Goal: Task Accomplishment & Management: Manage account settings

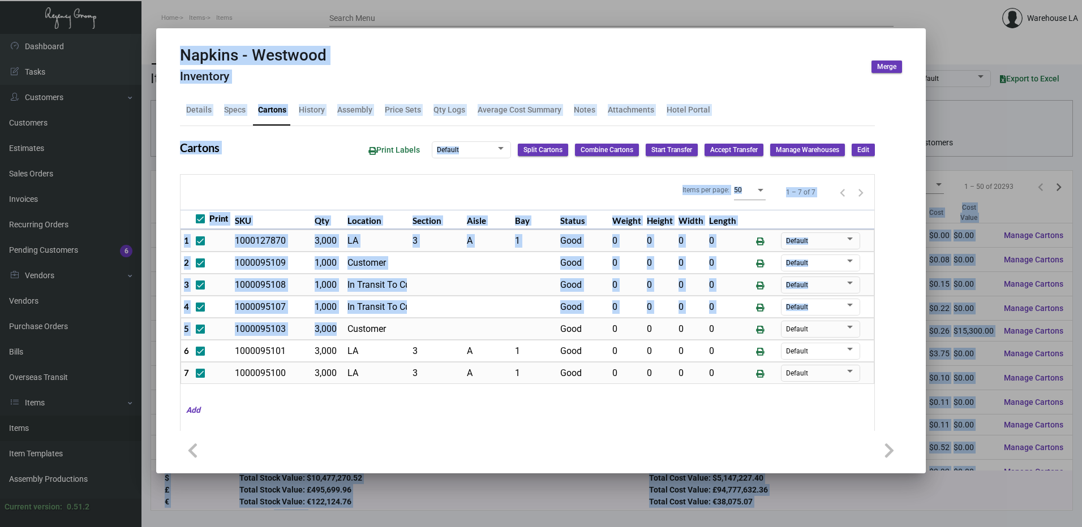
scroll to position [57, 0]
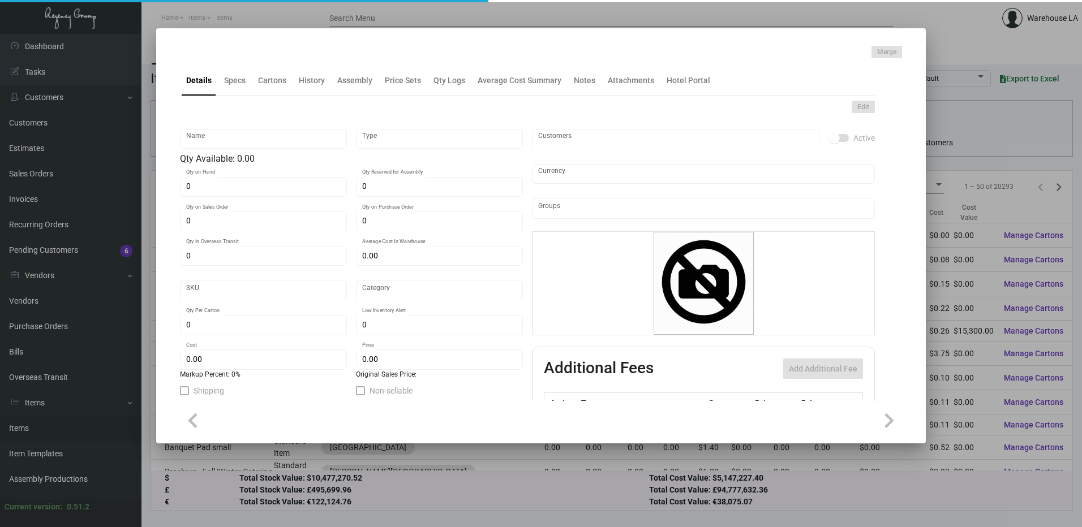
type input "To Go Box CP"
type input "Inventory"
type input "$ 0.00"
type input "1815"
type input "Standard"
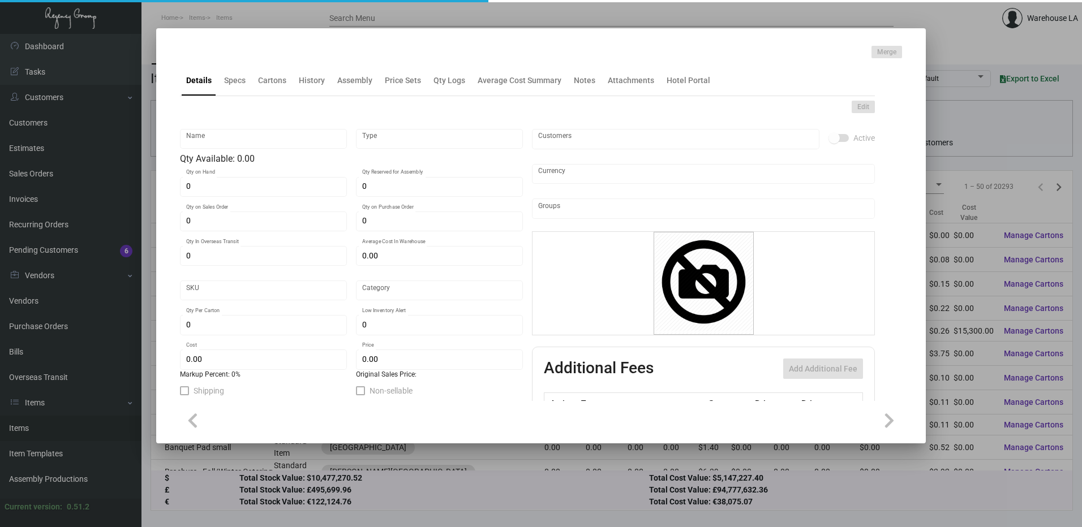
type input "320"
type input "$ 0.89"
type input "$ 1.22"
type textarea "Marriott To Go Box + Insert: Bottom Closed size is 12.25”W x 6.5”H x 7”D + top …"
type textarea "Marriot To Go Box + Insert: Bottom Closed size is 12.25”W x 6.5”H x 7”D + top h…"
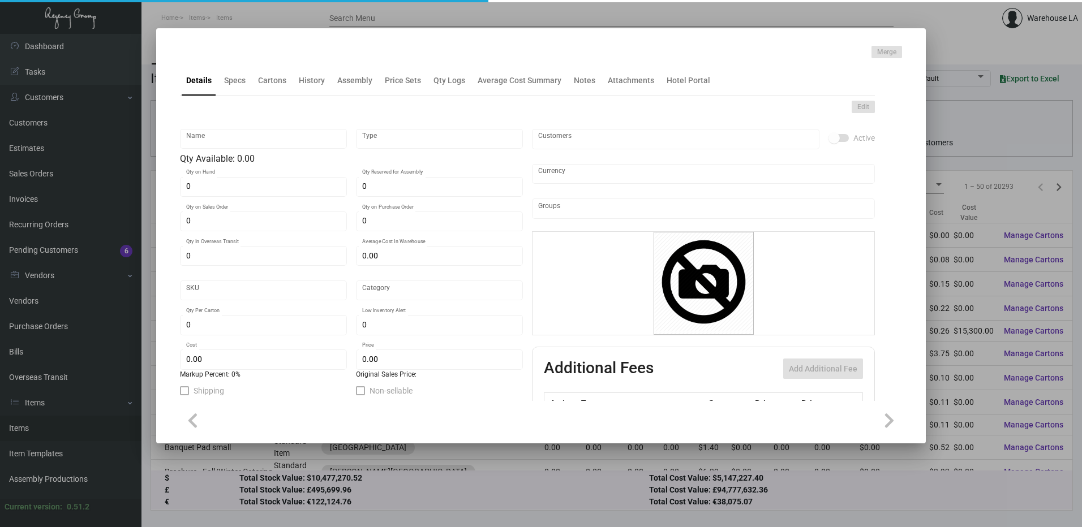
checkbox input "true"
type input "United States Dollar $"
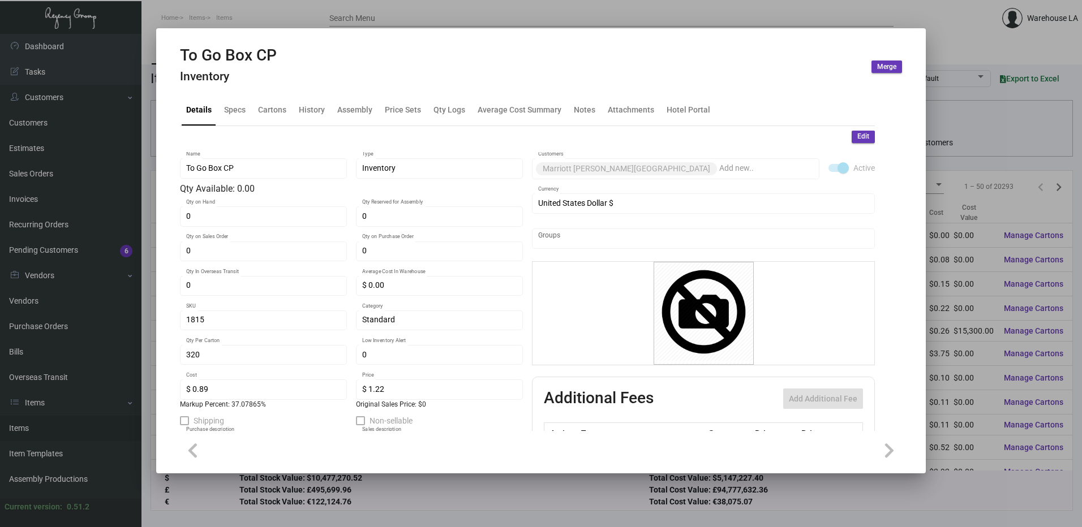
click at [535, 19] on div at bounding box center [541, 263] width 1082 height 527
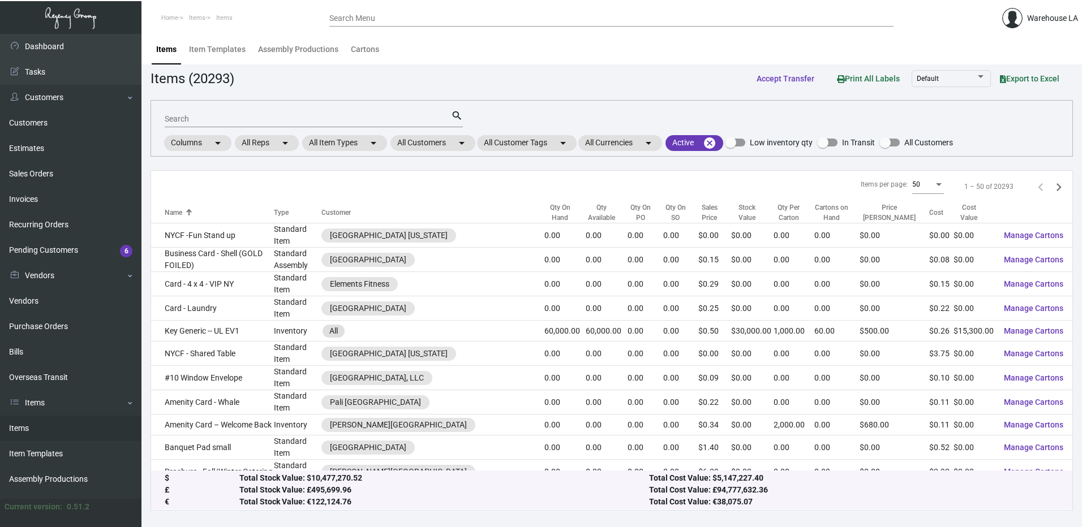
click at [527, 23] on div "Search Menu" at bounding box center [611, 18] width 564 height 18
click at [527, 19] on input "Search Menu" at bounding box center [611, 18] width 564 height 9
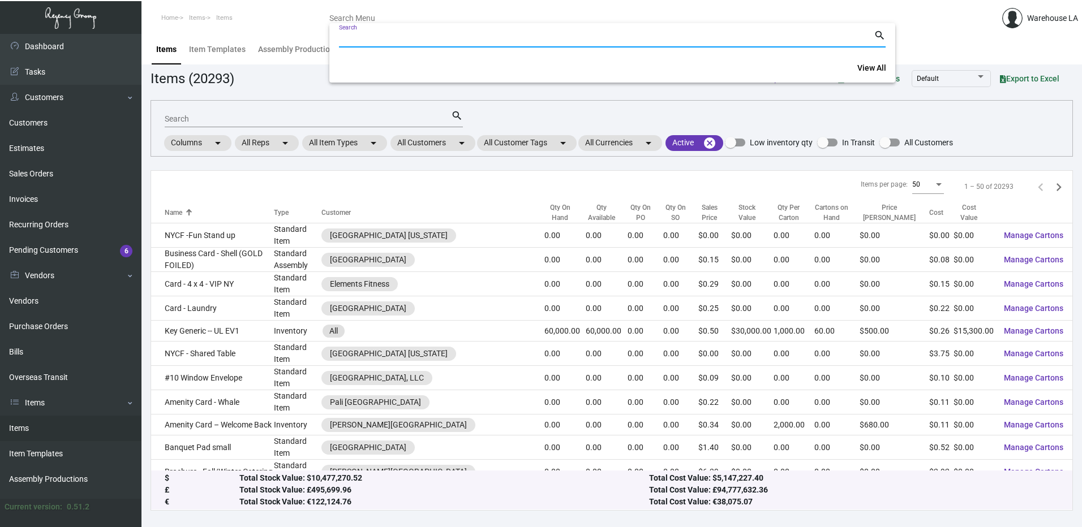
paste input "162252"
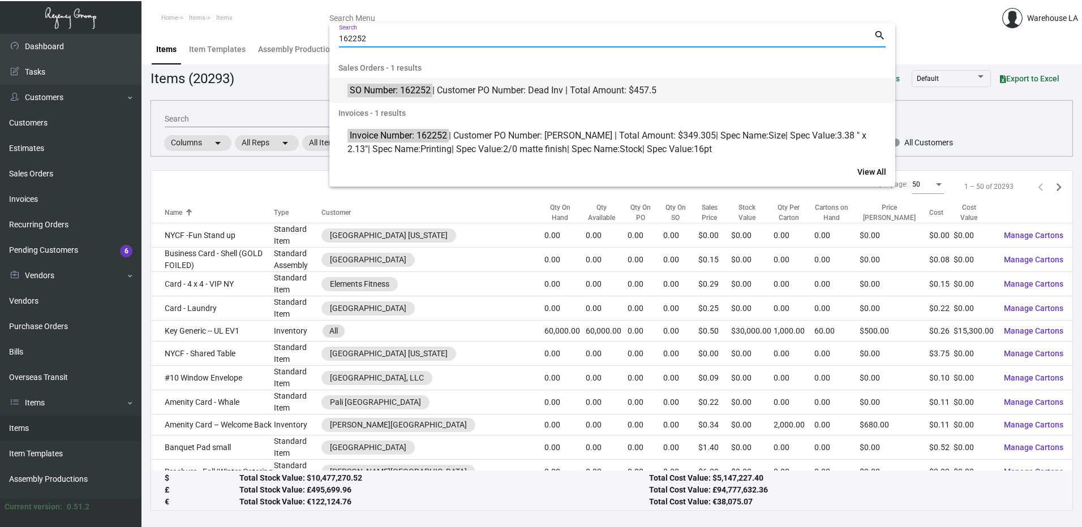
type input "162252"
click at [461, 90] on span "SO Number: 162252 | Customer PO Number: Dead Inv | Total Amount: $457.5" at bounding box center [618, 91] width 542 height 14
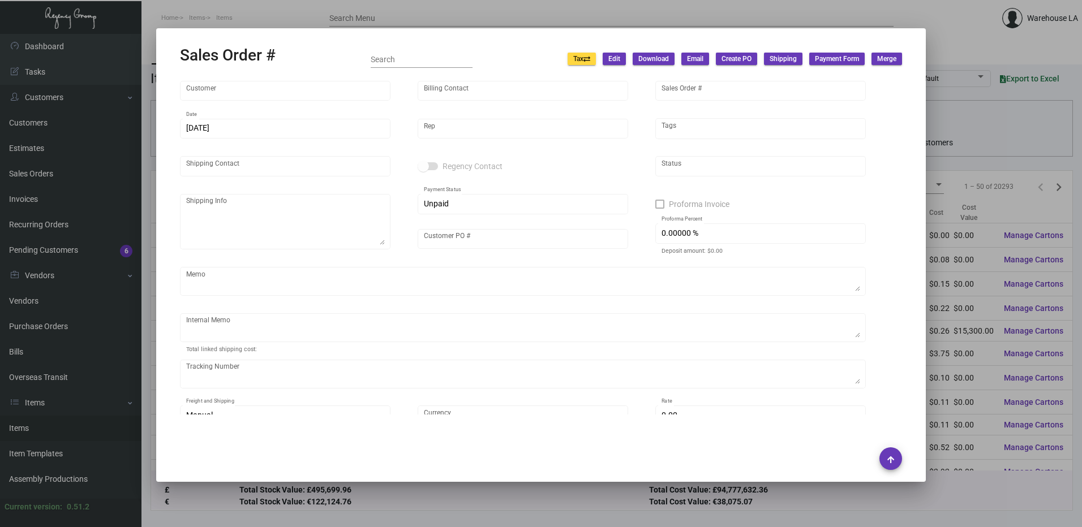
type input "Normandie"
type input "Accounts Payable"
type input "162252"
type input "12/23/2023"
type input "Yossi Loeb"
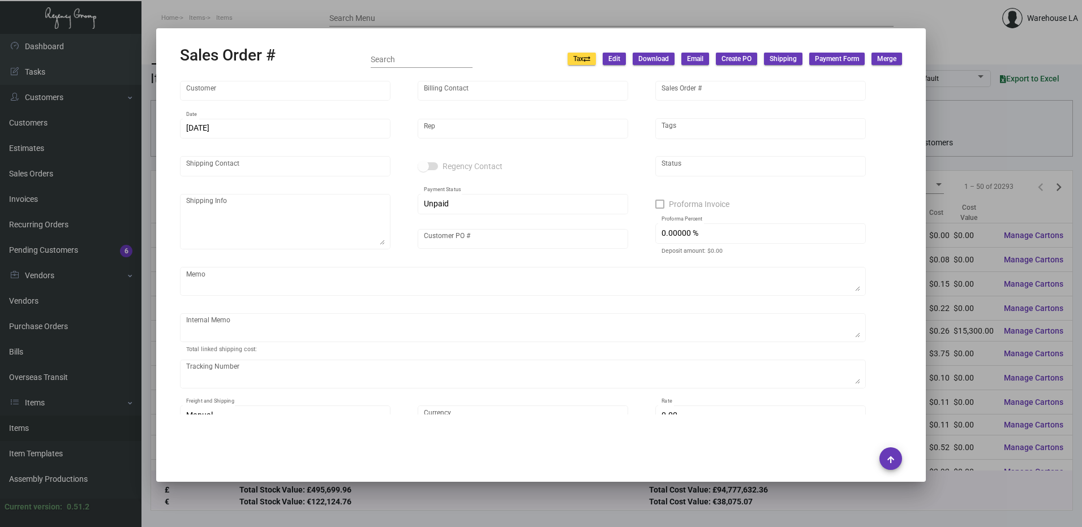
type input "Attn: J.R. Billings"
type textarea "Normandie - Attn: J.R. Billings 605 S Normandie Ave Los Angeles, CA, 90005 US"
type input "Dead Inv"
type input "United States Dollar $"
type input "$ 0.00"
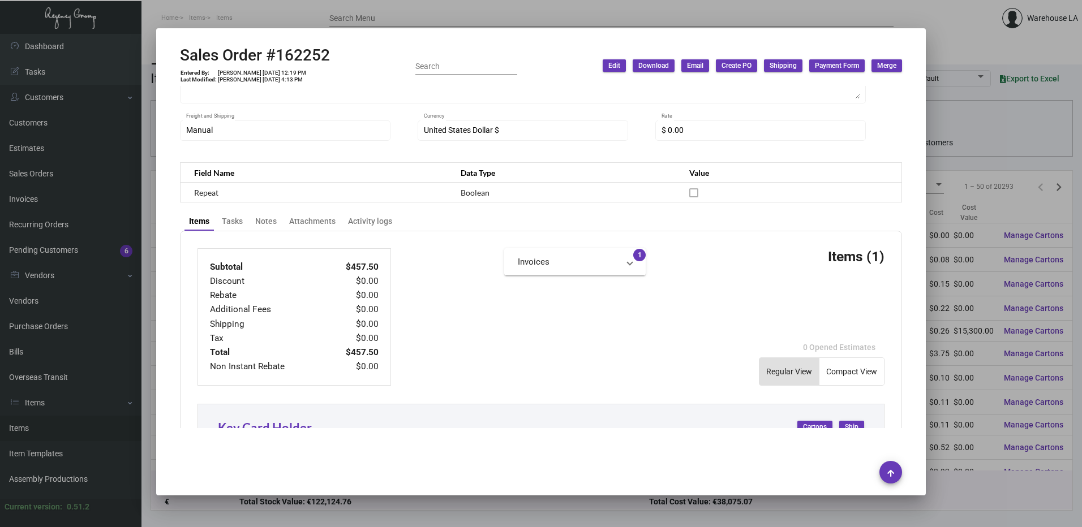
scroll to position [515, 0]
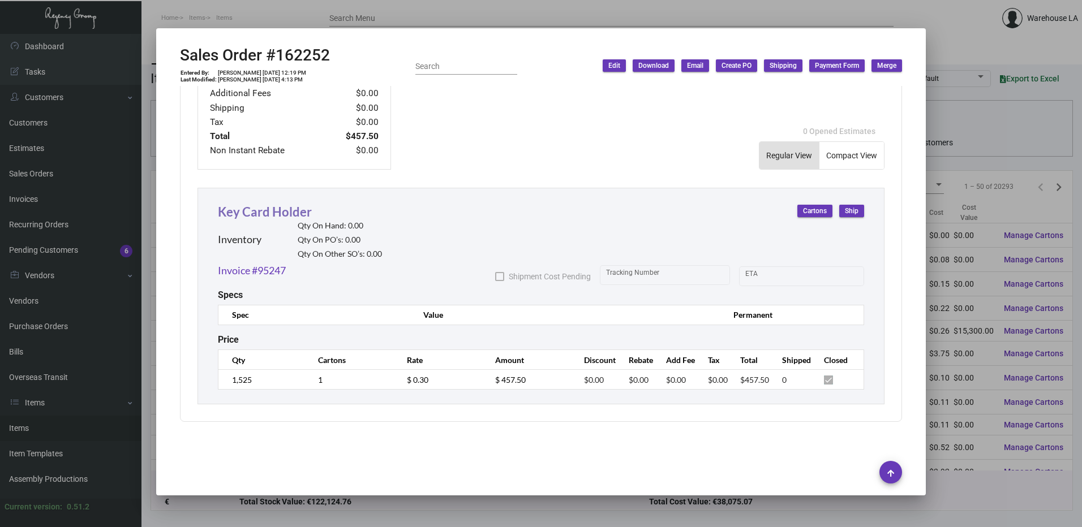
click at [280, 207] on link "Key Card Holder" at bounding box center [265, 211] width 94 height 15
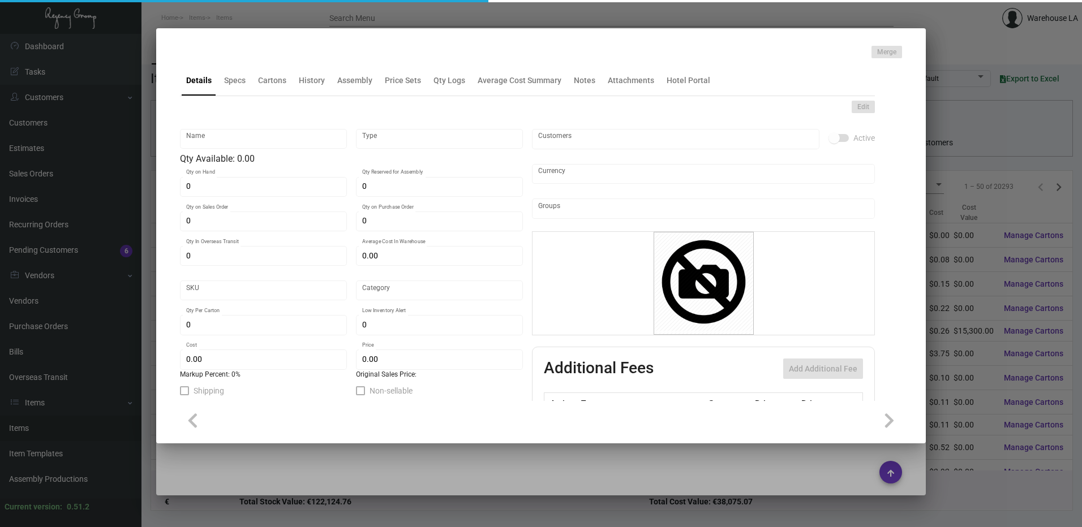
type input "Key Card Holder"
type input "Inventory"
type input "$ 0.00"
type input "Standard"
type input "1,525"
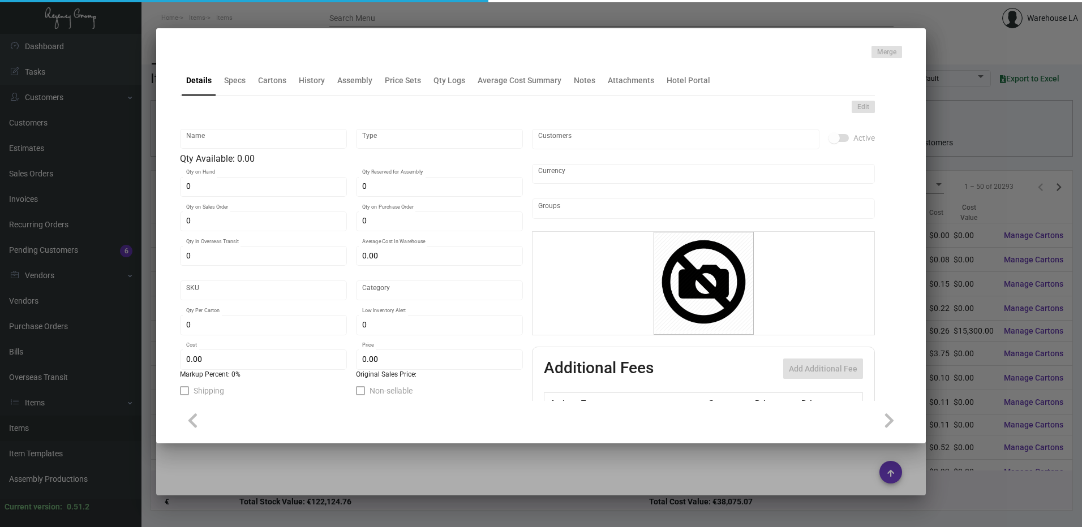
type input "$ 0.15"
type input "$ 0.30"
checkbox input "true"
type input "United States Dollar $"
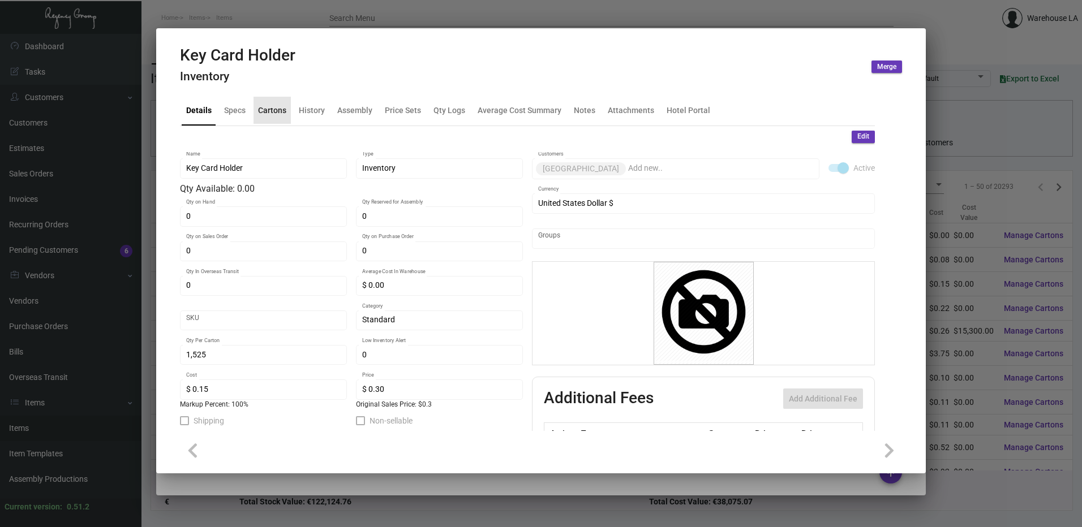
click at [273, 104] on div "Cartons" at bounding box center [272, 110] width 28 height 12
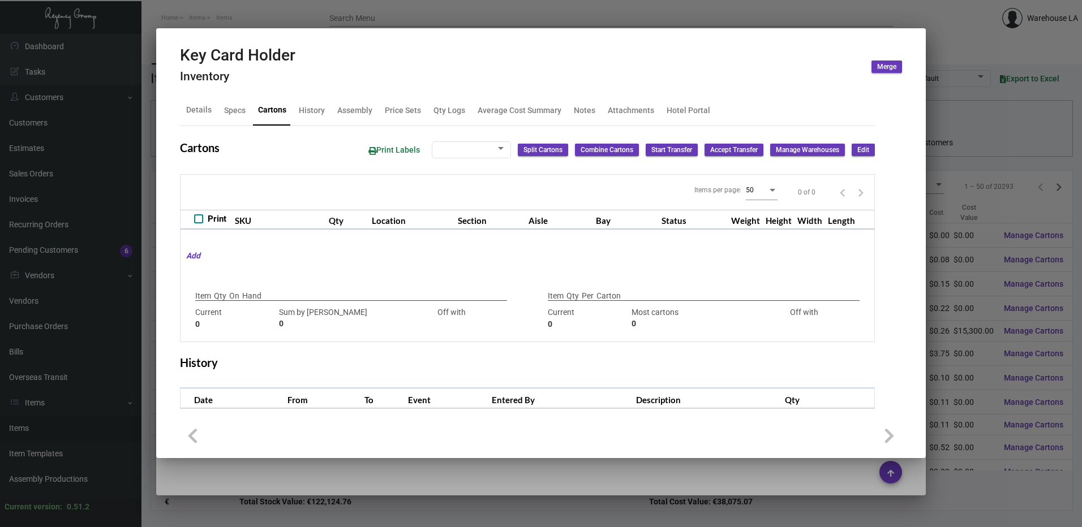
checkbox input "true"
type input "0"
type input "1,525"
type input "1525"
type input "0"
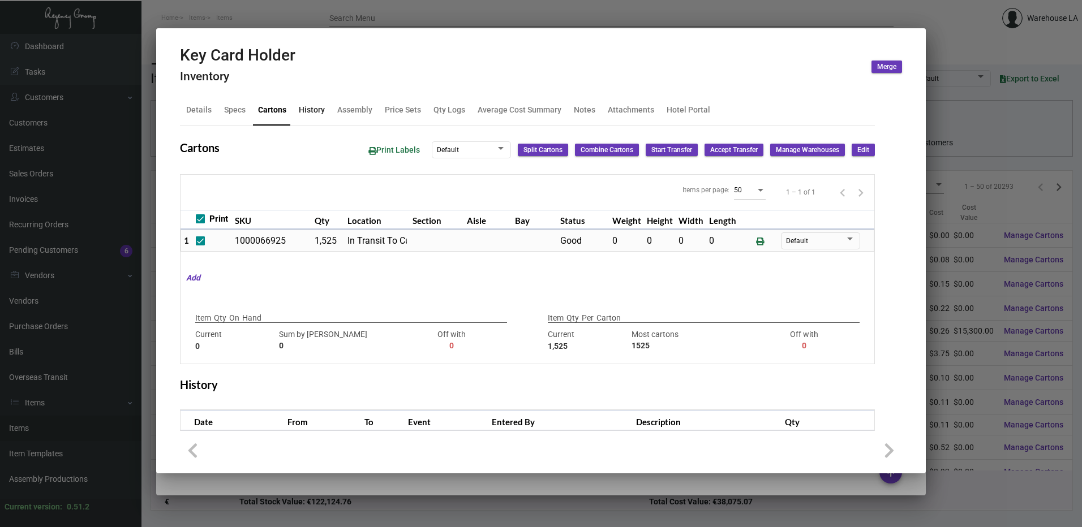
click at [317, 109] on div "History" at bounding box center [312, 110] width 26 height 12
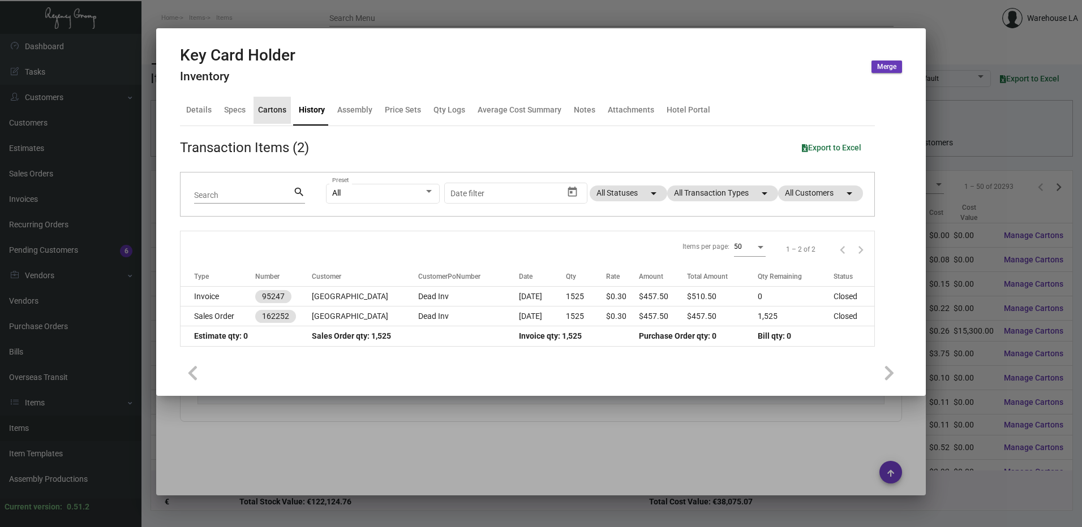
click at [267, 113] on div "Cartons" at bounding box center [272, 110] width 28 height 12
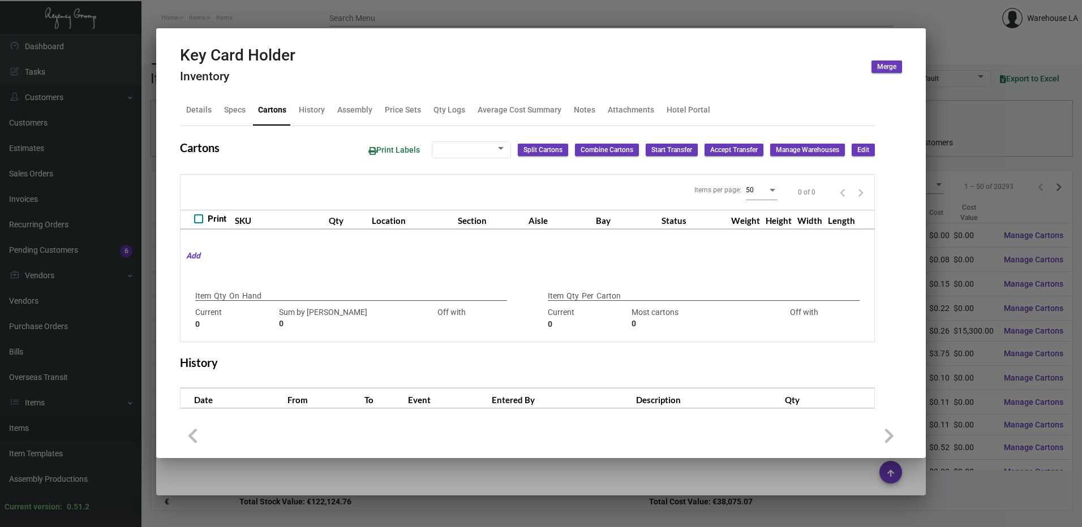
checkbox input "true"
type input "0"
type input "1,525"
type input "1525"
type input "0"
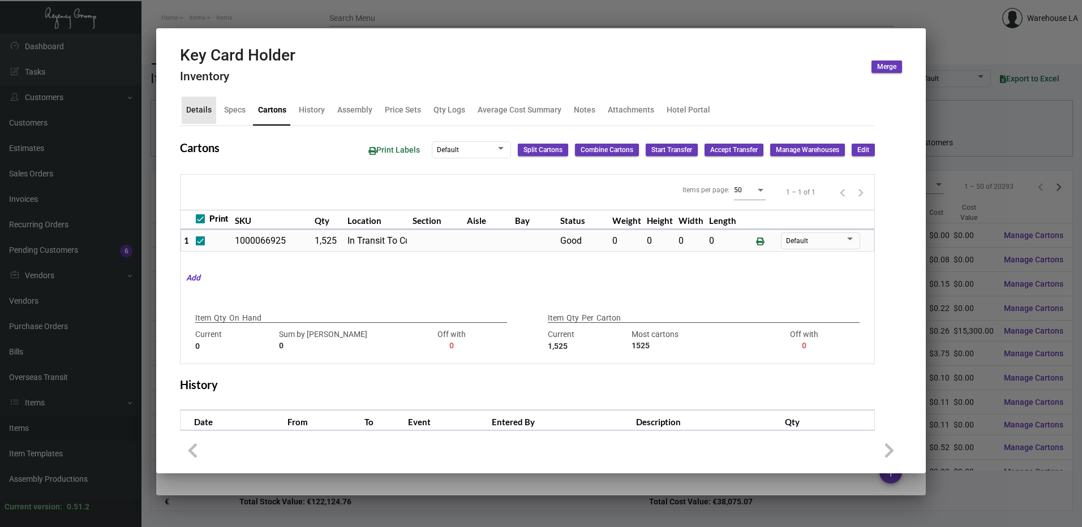
click at [207, 114] on div "Details" at bounding box center [198, 110] width 25 height 12
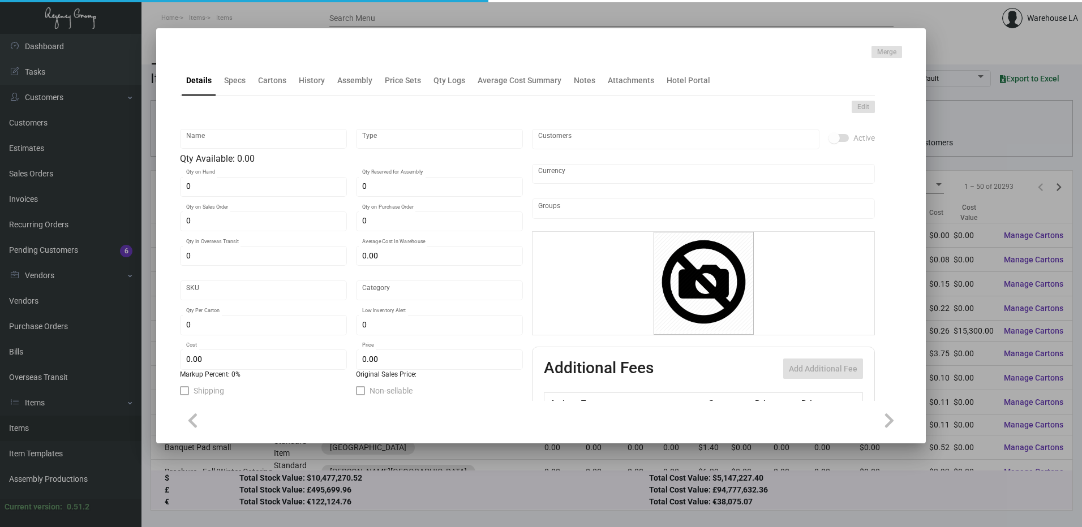
type input "Letterhead"
type input "Inventory"
type input "750"
type input "$ 0.0834"
type input "322-Letterhead-44"
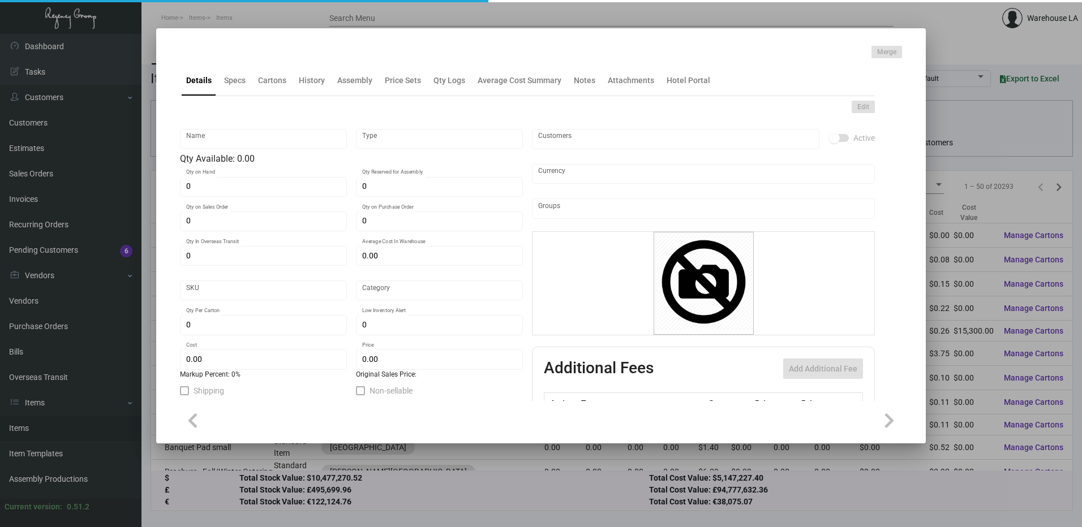
type input "Standard"
type input "500"
type input "$ 0.05572"
type input "$ 0.25"
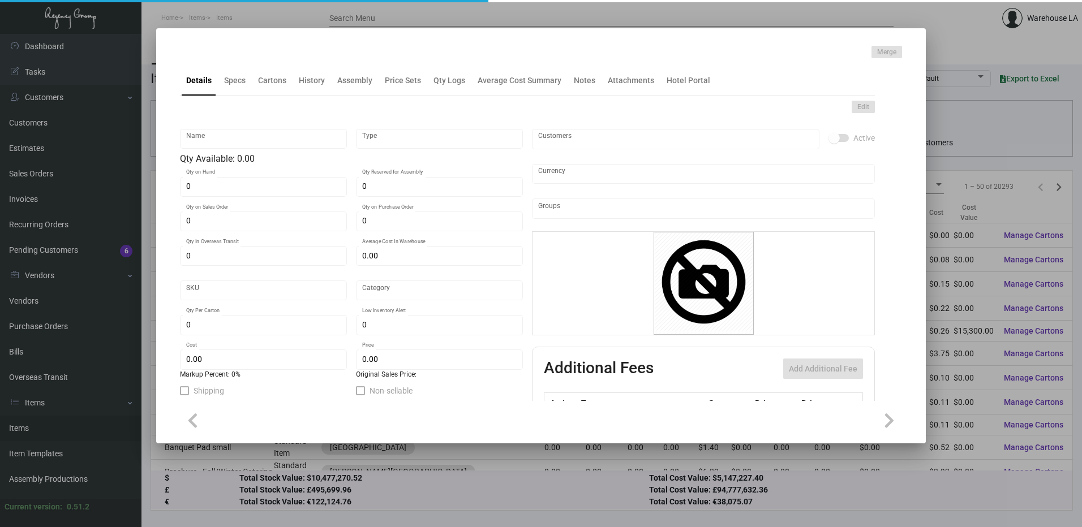
checkbox input "true"
type input "United States Dollar $"
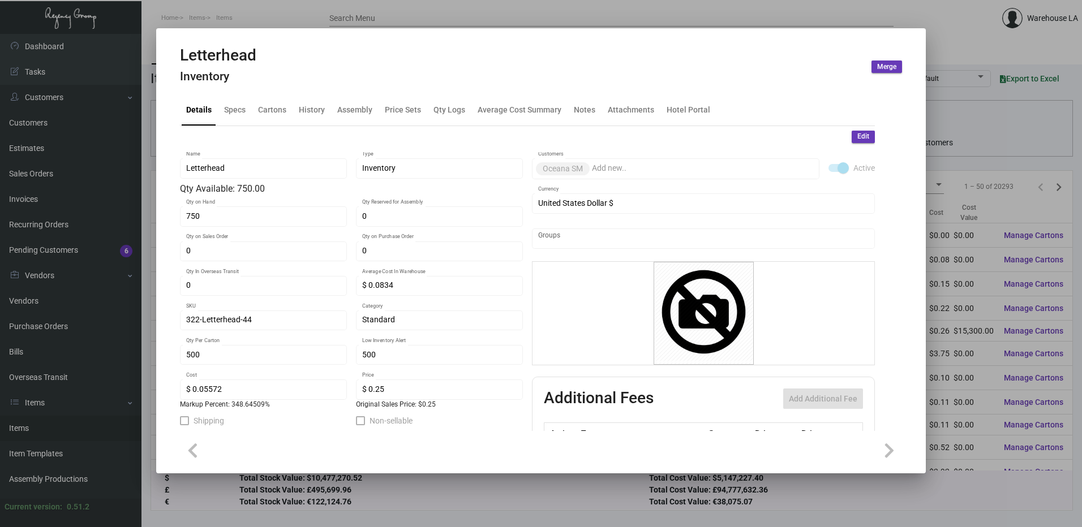
click at [857, 136] on span "Edit" at bounding box center [863, 137] width 12 height 10
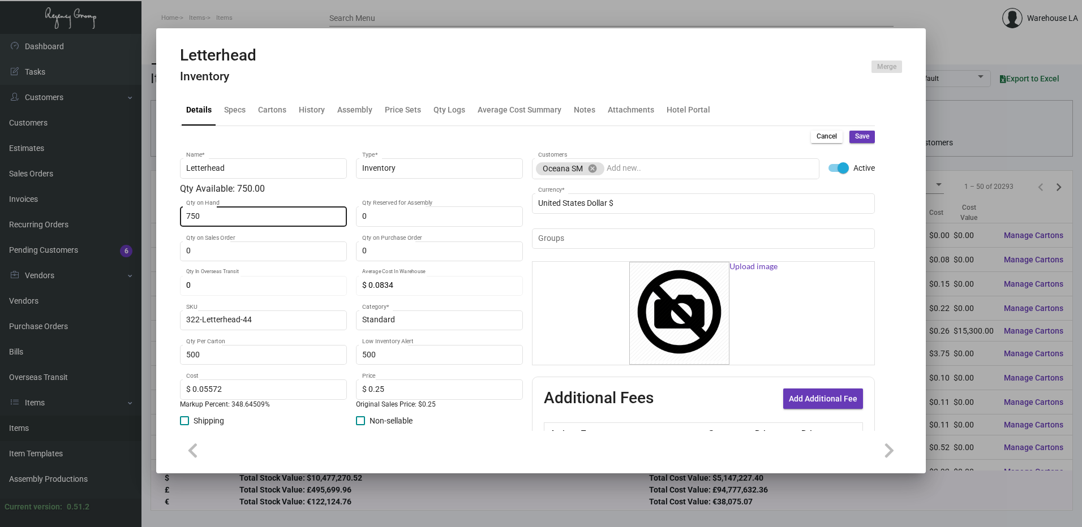
click at [291, 216] on input "750" at bounding box center [263, 216] width 155 height 9
type input "0"
click at [844, 130] on div "Cancel Save Letterhead Name * Inventory Type * Qty Available: 0.00 0 Qty on Han…" at bounding box center [527, 342] width 695 height 433
click at [850, 130] on div "Cancel Save Letterhead Name * Inventory Type * Qty Available: 0.00 0 Qty on Han…" at bounding box center [527, 342] width 695 height 433
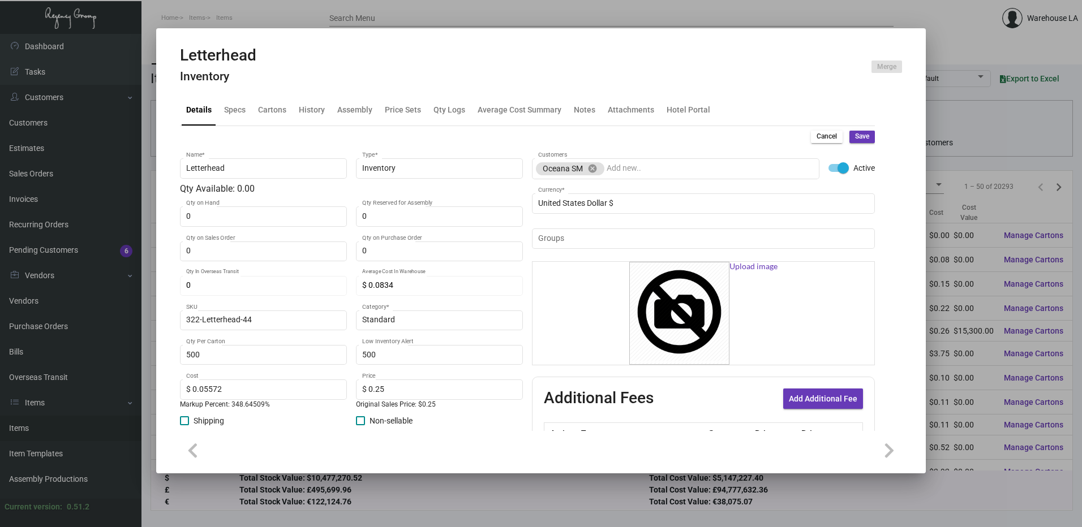
click at [855, 134] on span "Save" at bounding box center [862, 137] width 14 height 10
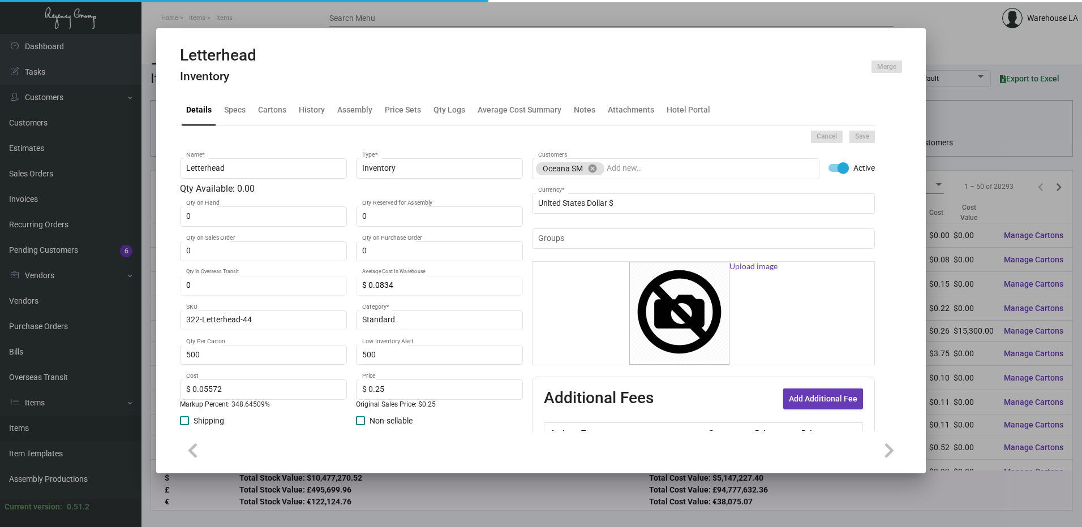
type input "$ 0.00"
type input "0"
type input "$ 0.00"
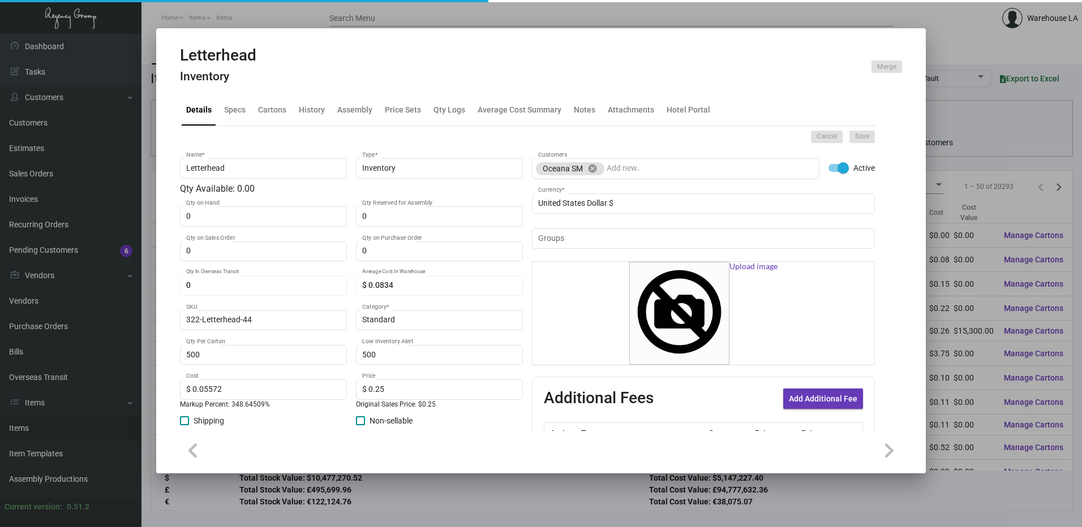
checkbox input "false"
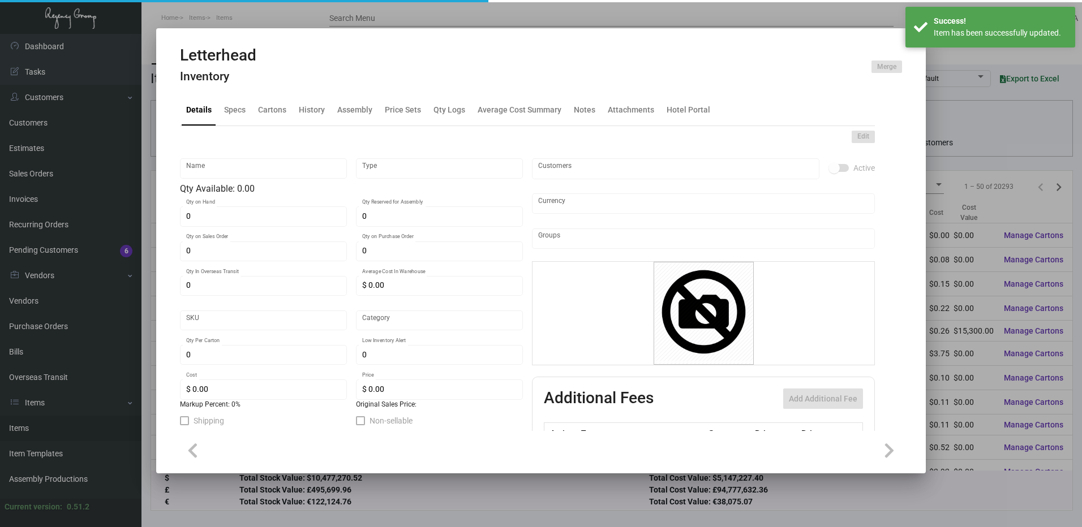
type input "Letterhead"
type input "Inventory"
type input "$ 0.0834"
type input "322-Letterhead-44"
type input "Standard"
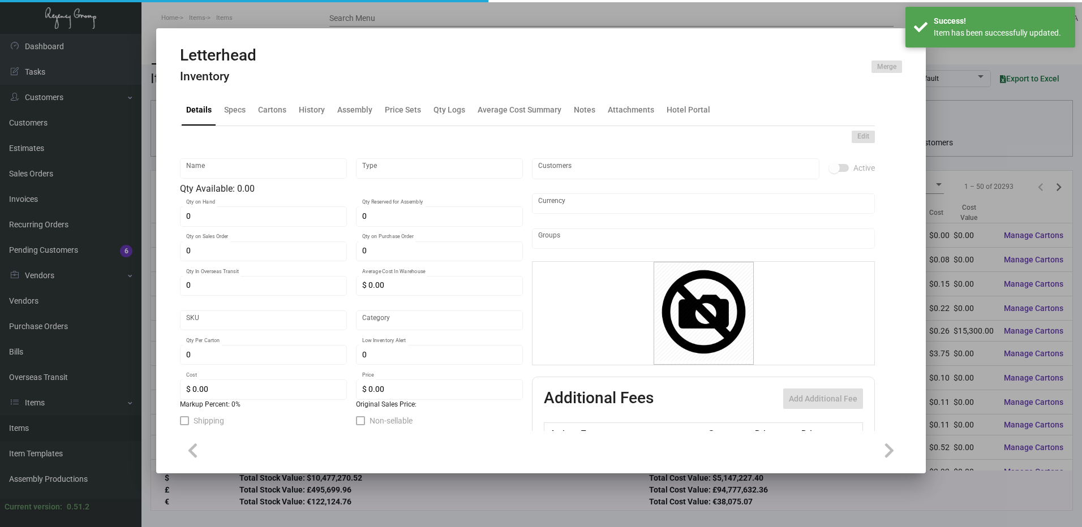
type input "500"
type input "$ 0.05572"
type input "$ 0.25"
checkbox input "true"
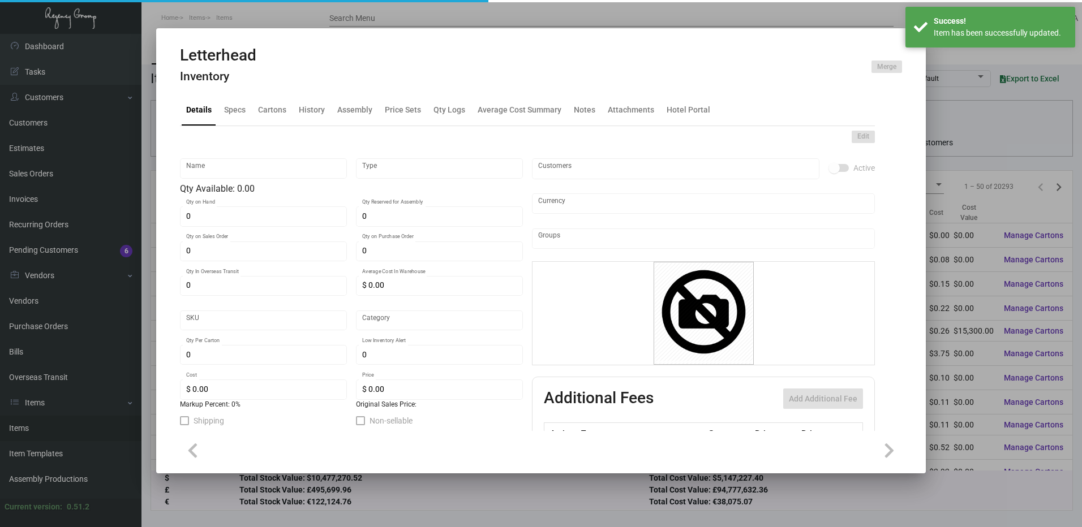
checkbox input "true"
type input "United States Dollar $"
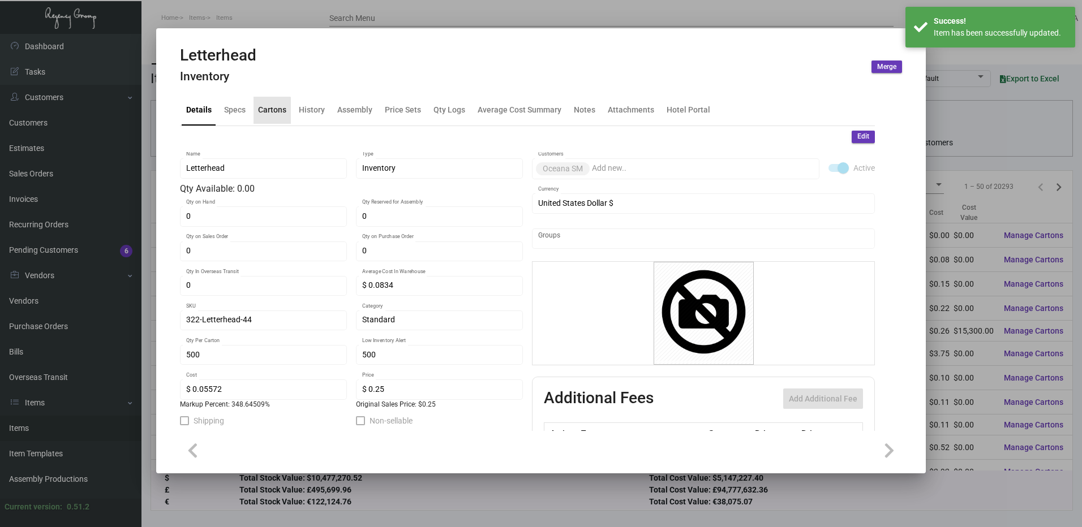
click at [266, 118] on div "Cartons" at bounding box center [271, 110] width 37 height 27
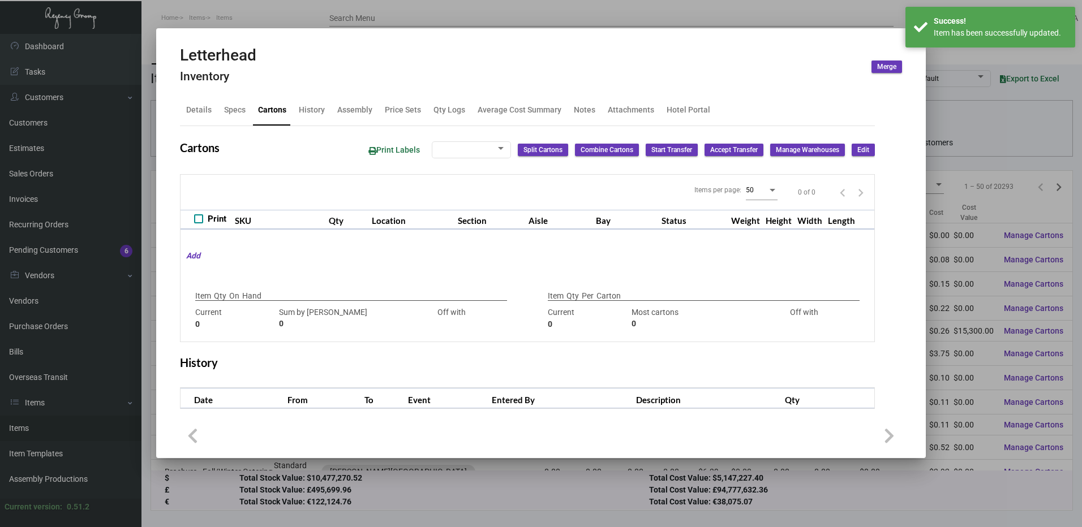
checkbox input "true"
type input "750"
type input "-750"
type input "500"
type input "3000"
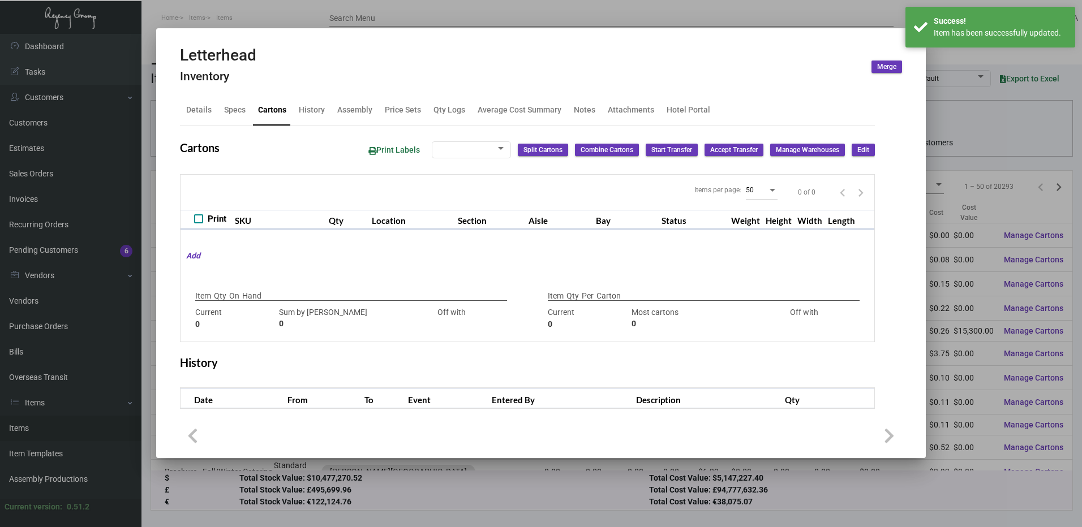
type input "-2500"
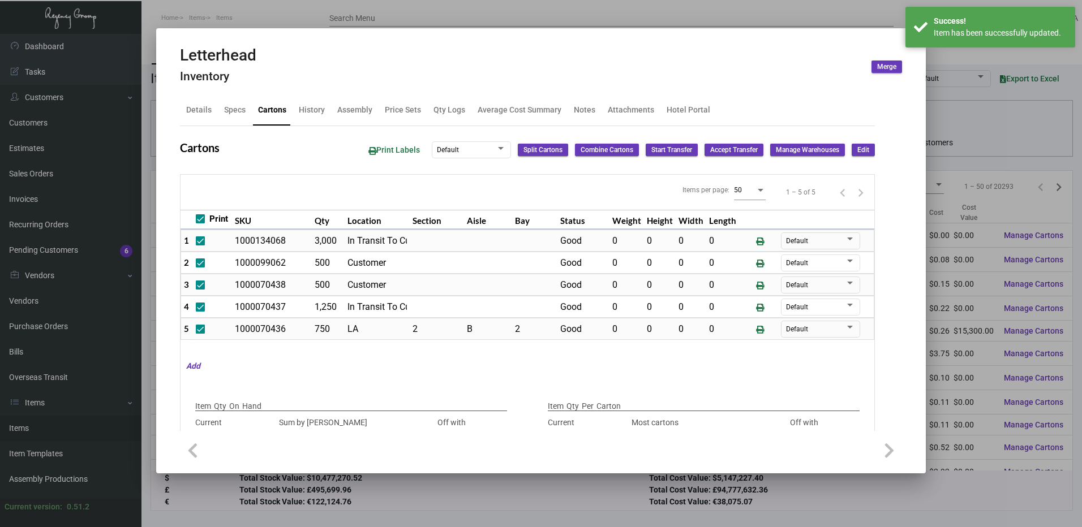
click at [840, 153] on div "Print Labels Default Split Cartons Combine Cartons Start Transfer Accept Transf…" at bounding box center [616, 150] width 515 height 21
click at [852, 144] on button "Edit" at bounding box center [863, 150] width 23 height 12
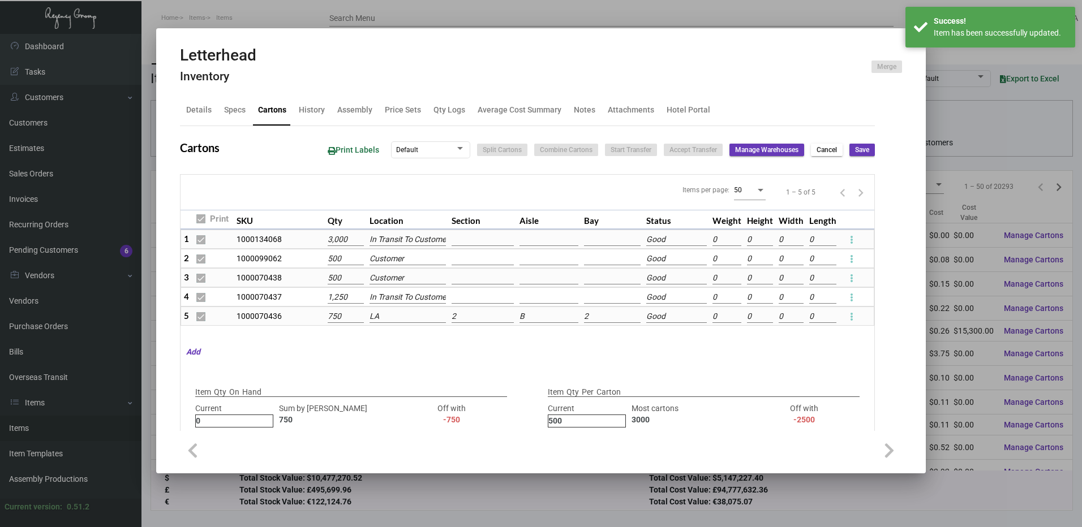
click at [411, 316] on input "LA" at bounding box center [407, 317] width 77 height 12
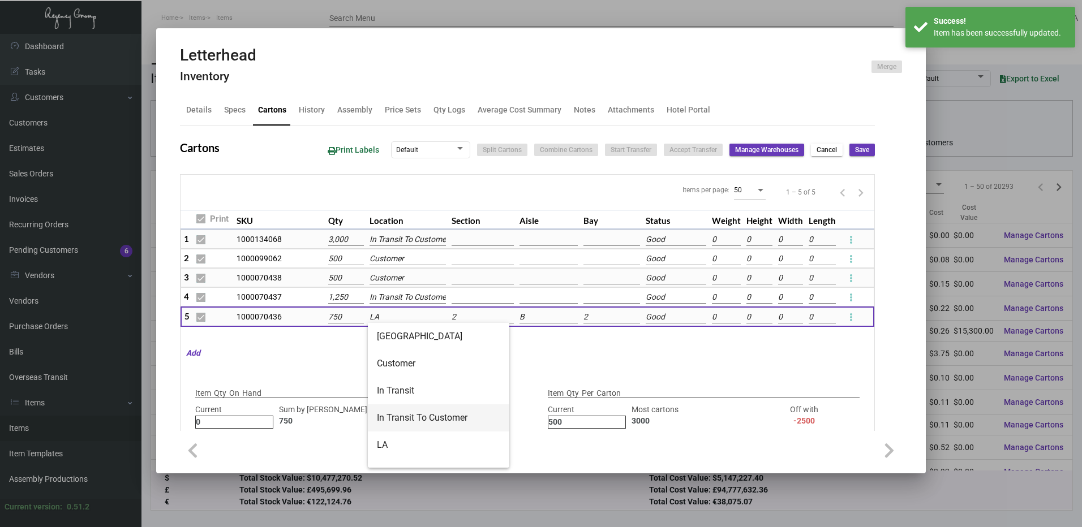
click at [399, 407] on span "In Transit To Customer" at bounding box center [438, 418] width 123 height 27
type input "In Transit To Customer"
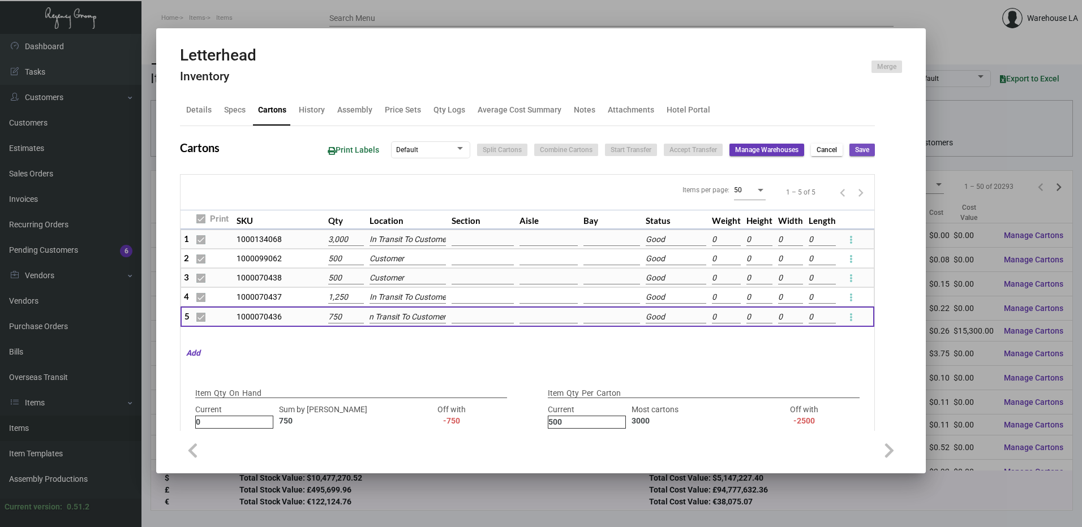
click at [864, 148] on button "Save" at bounding box center [861, 150] width 25 height 12
checkbox input "false"
type input "0"
checkbox input "false"
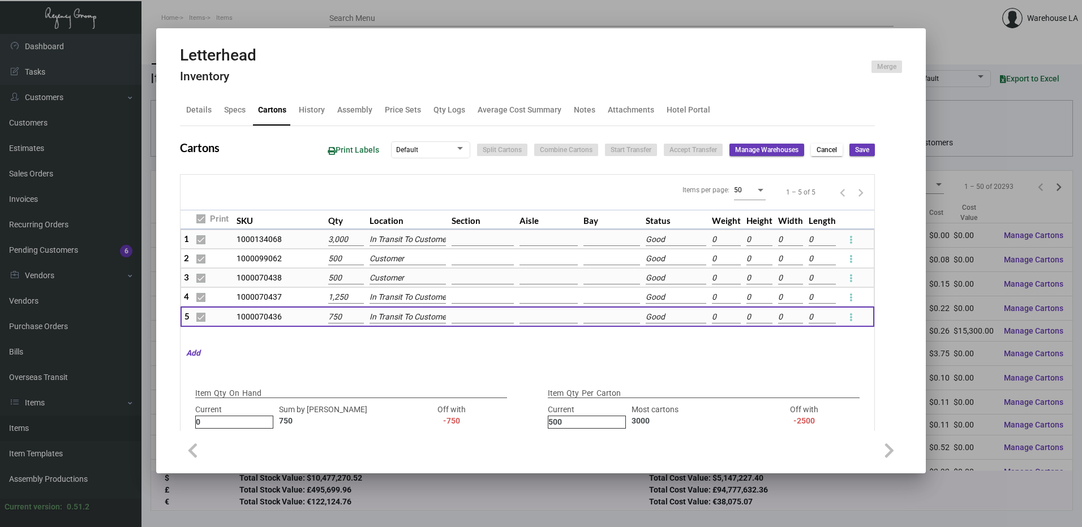
type input "0"
checkbox input "false"
type input "0"
checkbox input "false"
type input "0"
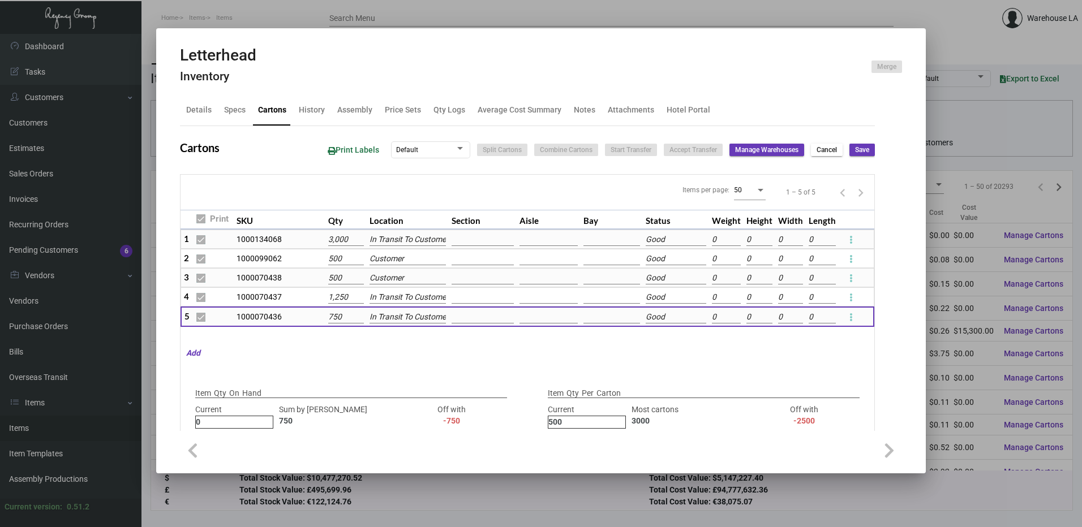
checkbox input "false"
type input "0"
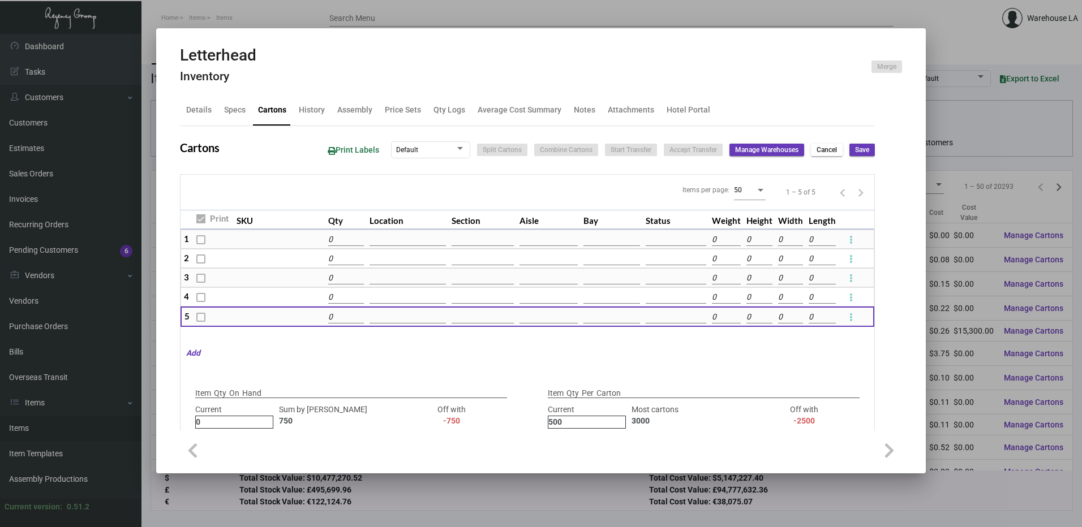
type input "0"
